Goal: Information Seeking & Learning: Compare options

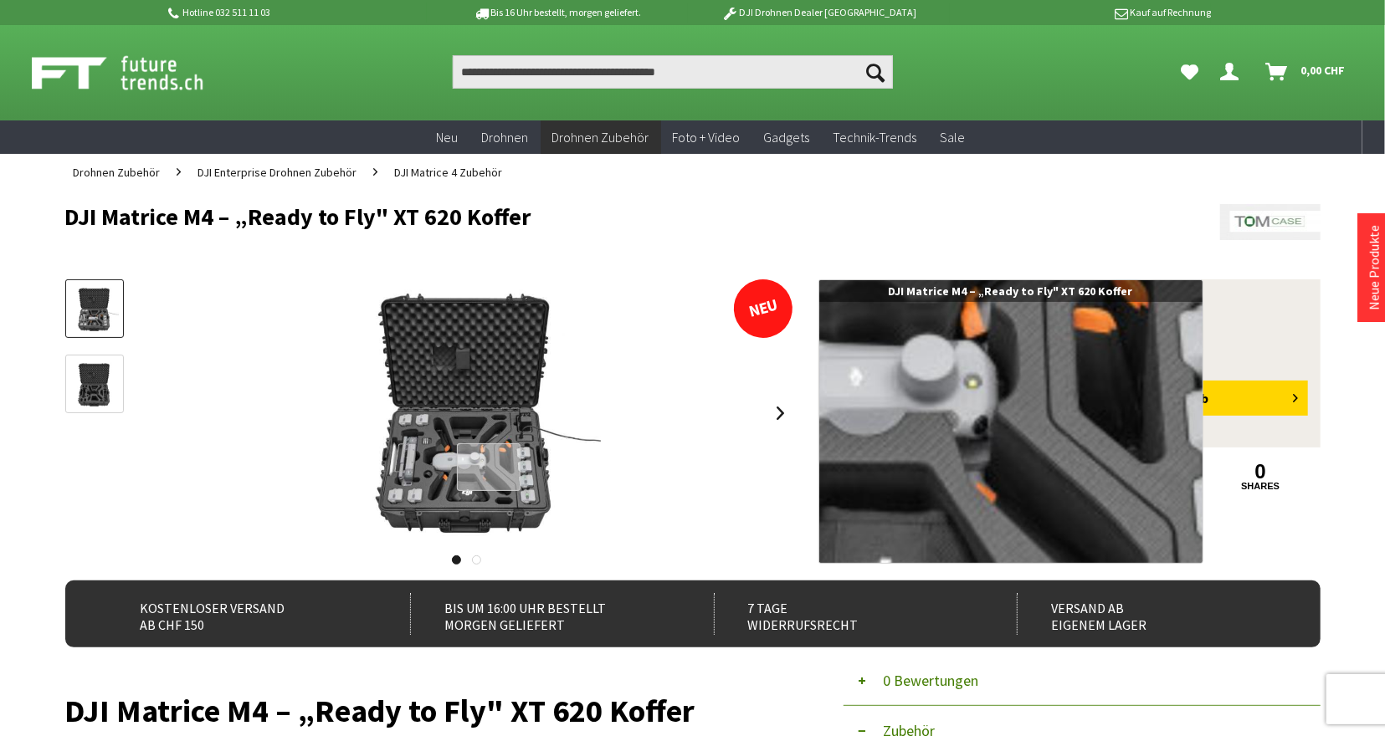
click at [489, 468] on div at bounding box center [489, 467] width 64 height 48
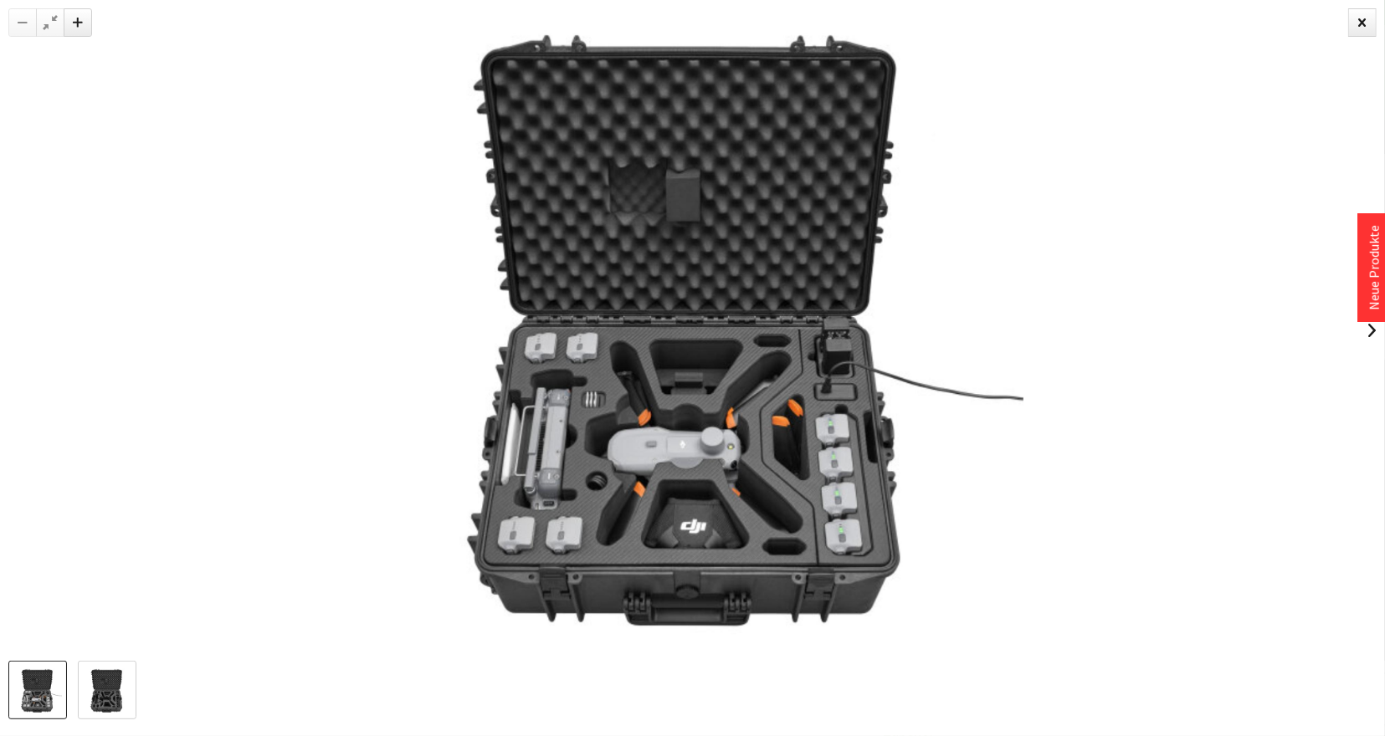
click at [115, 700] on img at bounding box center [107, 691] width 49 height 49
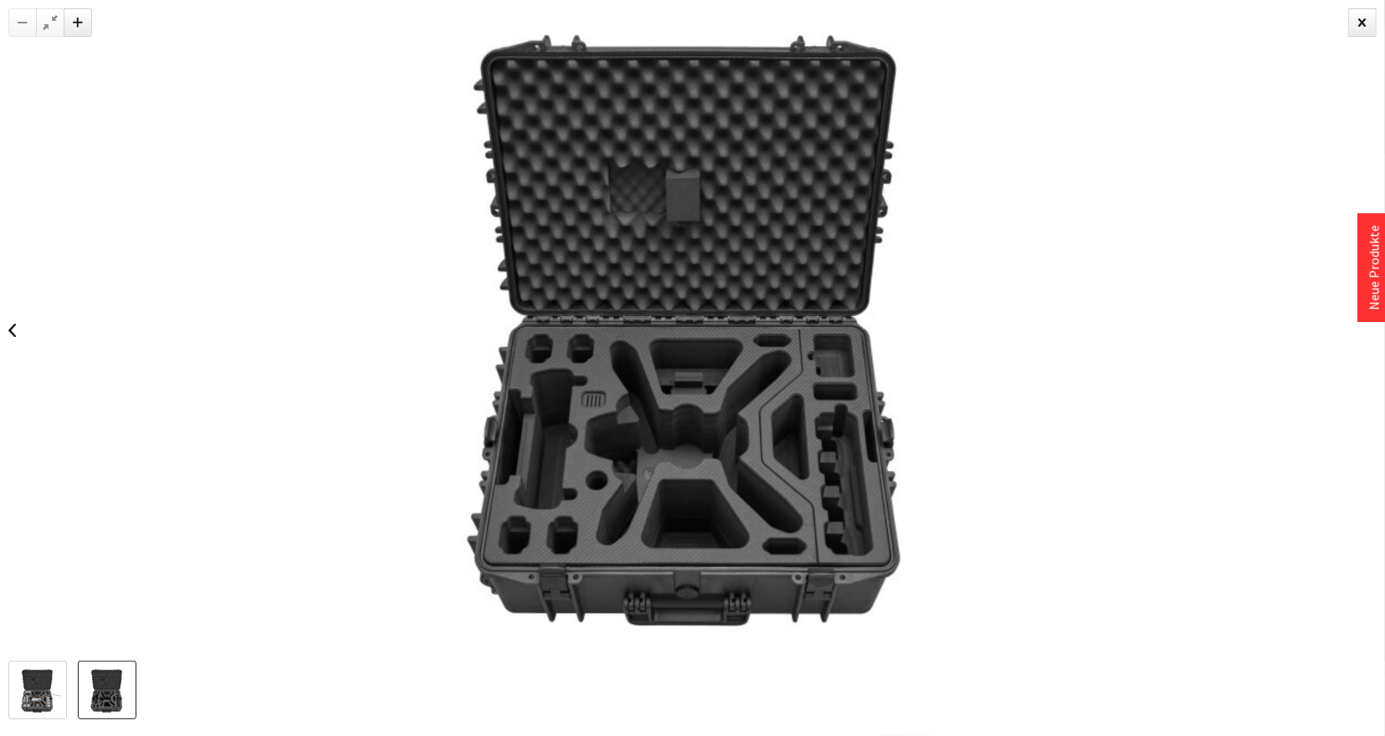
click at [24, 704] on img at bounding box center [37, 691] width 49 height 49
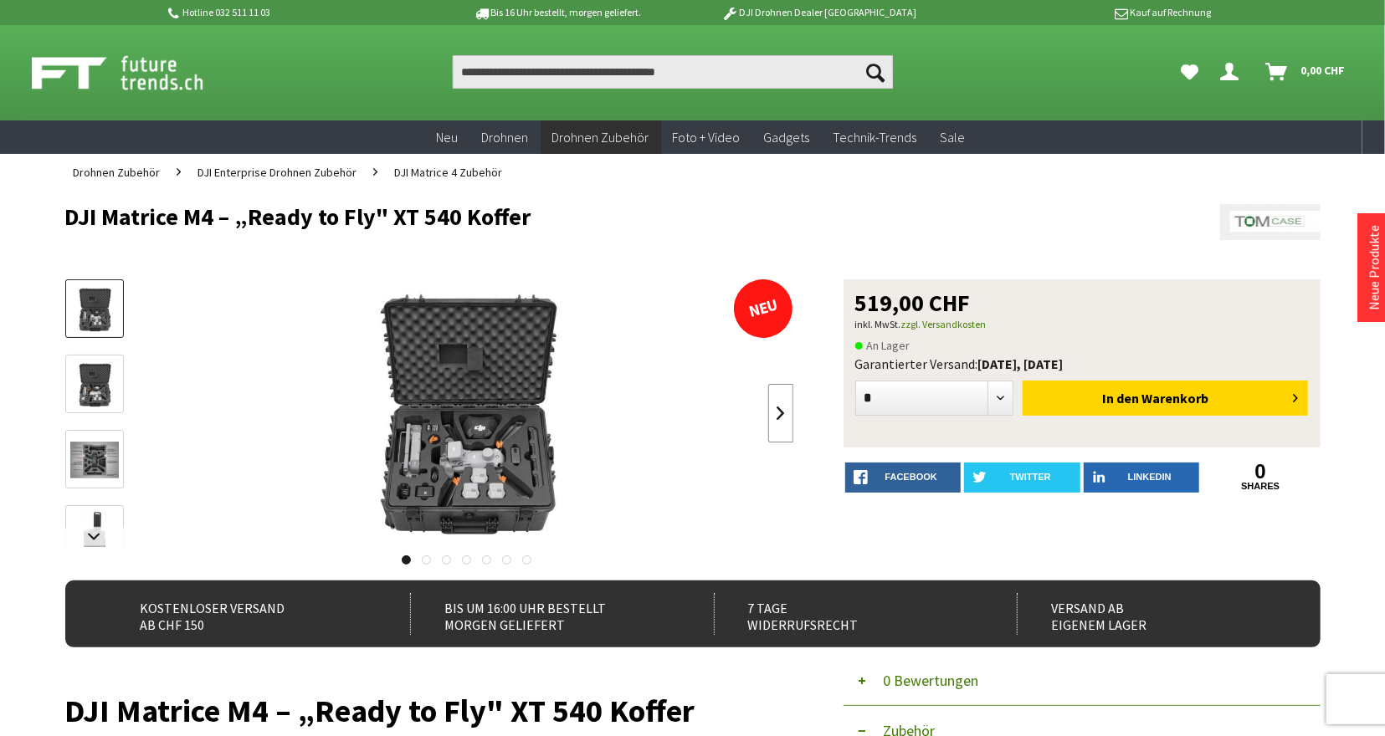
click at [772, 417] on link at bounding box center [780, 413] width 25 height 59
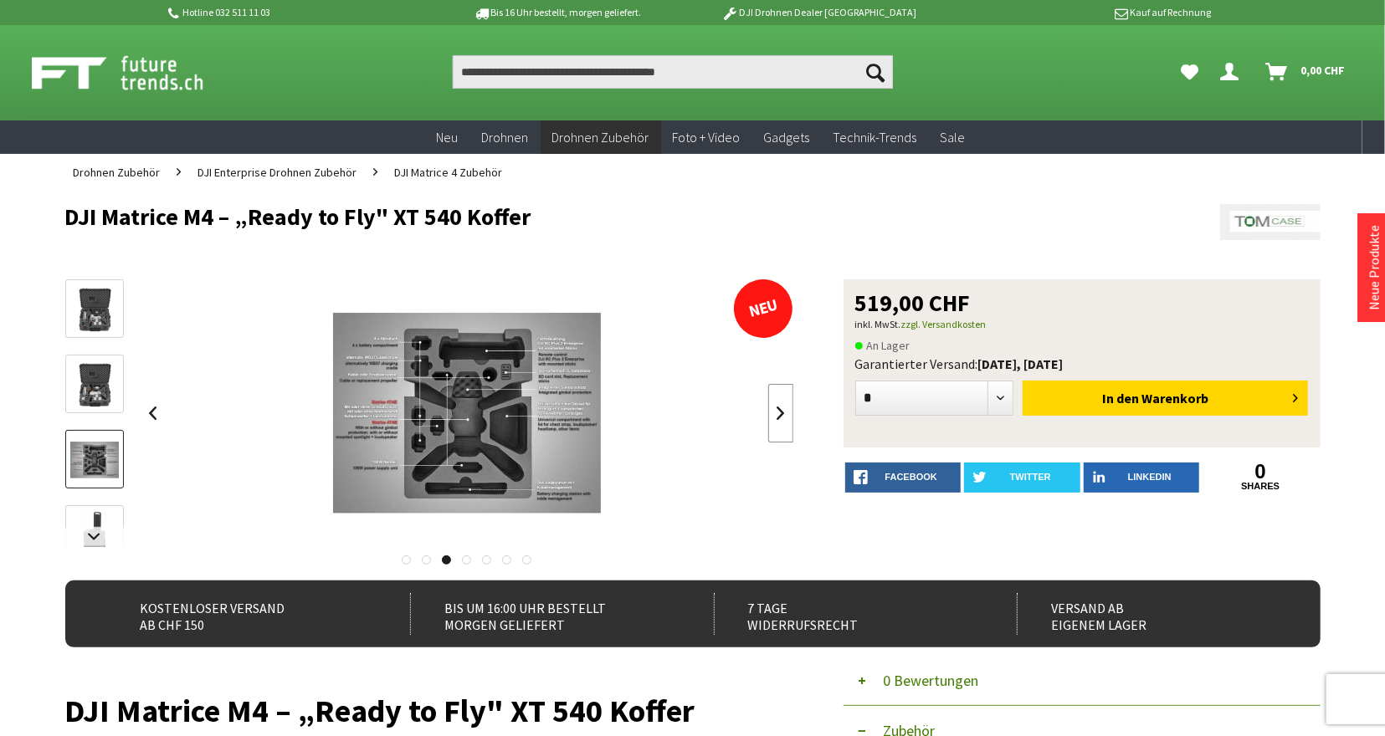
click at [772, 417] on link at bounding box center [780, 413] width 25 height 59
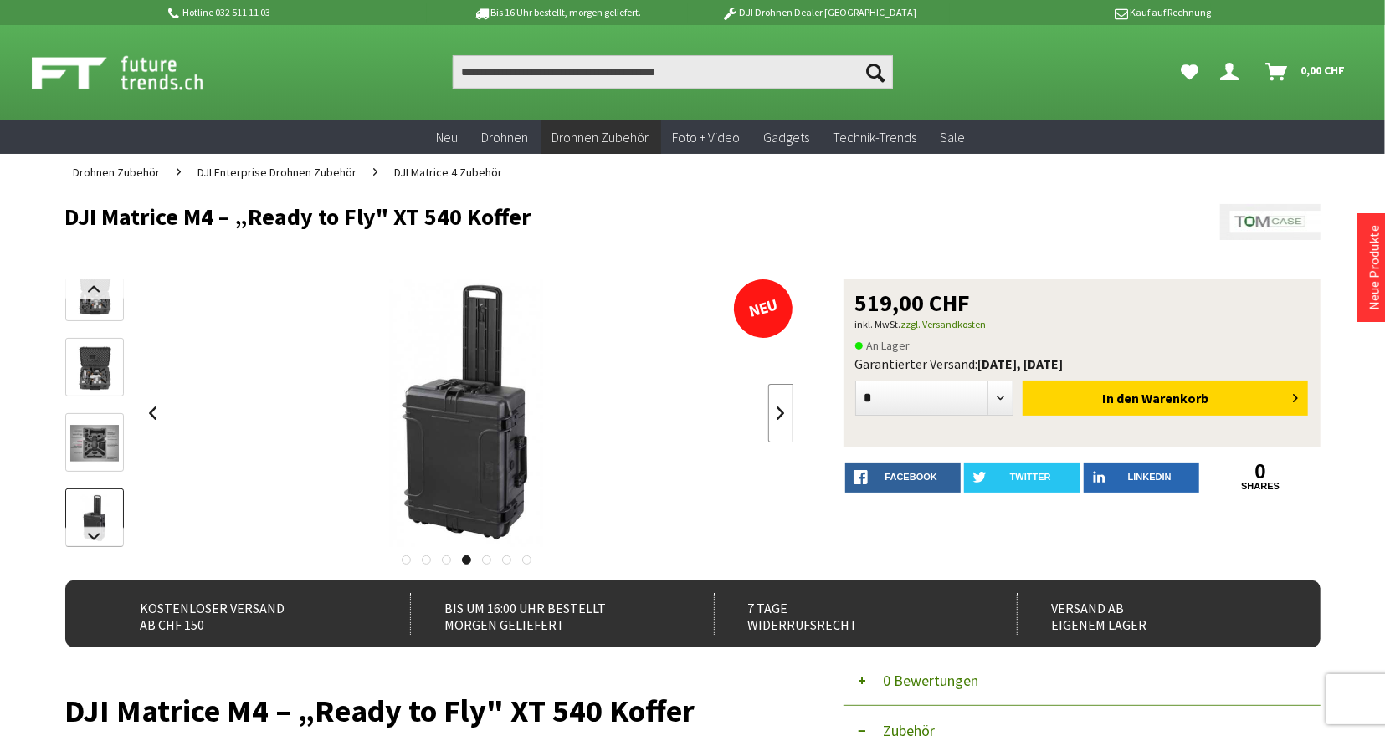
click at [772, 417] on link at bounding box center [780, 413] width 25 height 59
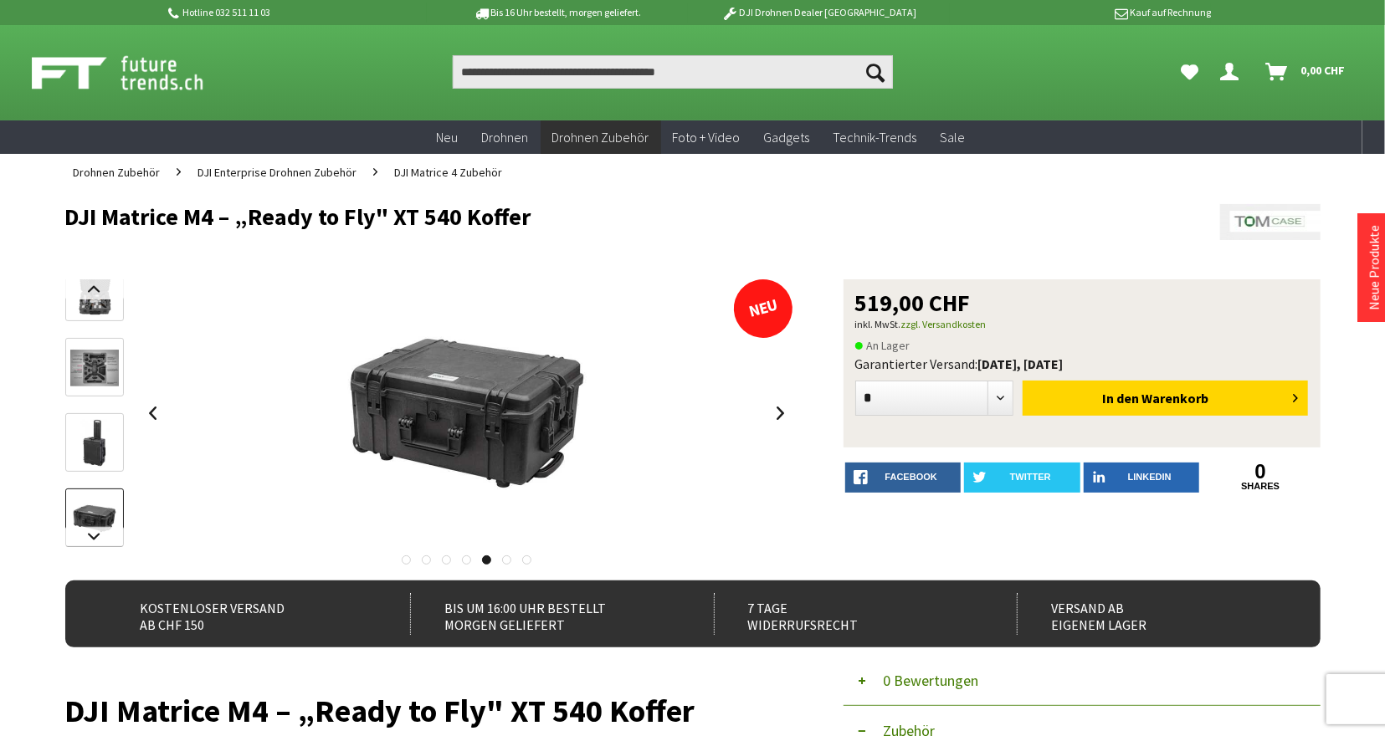
click at [90, 370] on img at bounding box center [94, 368] width 49 height 49
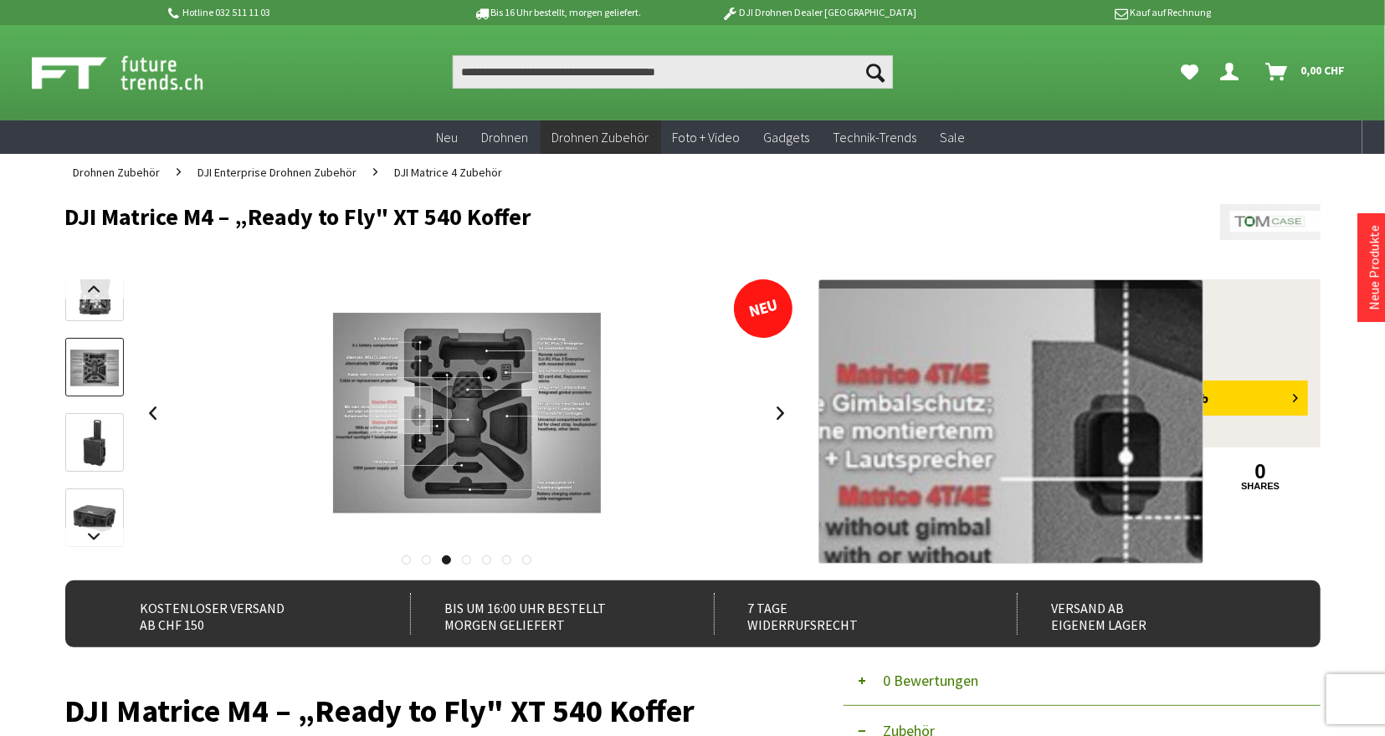
click at [405, 412] on div at bounding box center [401, 411] width 64 height 48
